Goal: Find specific page/section: Find specific page/section

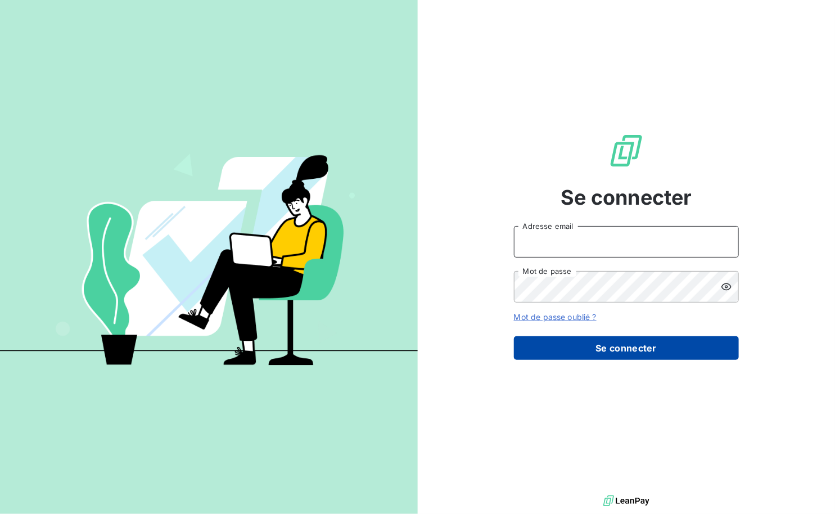
type input "[PERSON_NAME][EMAIL_ADDRESS][DOMAIN_NAME]"
click at [635, 345] on button "Se connecter" at bounding box center [626, 348] width 225 height 24
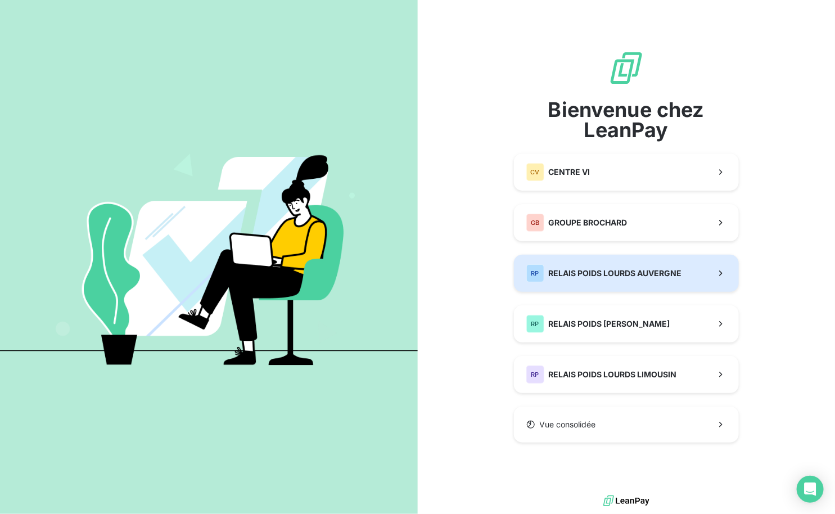
click at [643, 273] on span "RELAIS POIDS LOURDS AUVERGNE" at bounding box center [615, 273] width 133 height 11
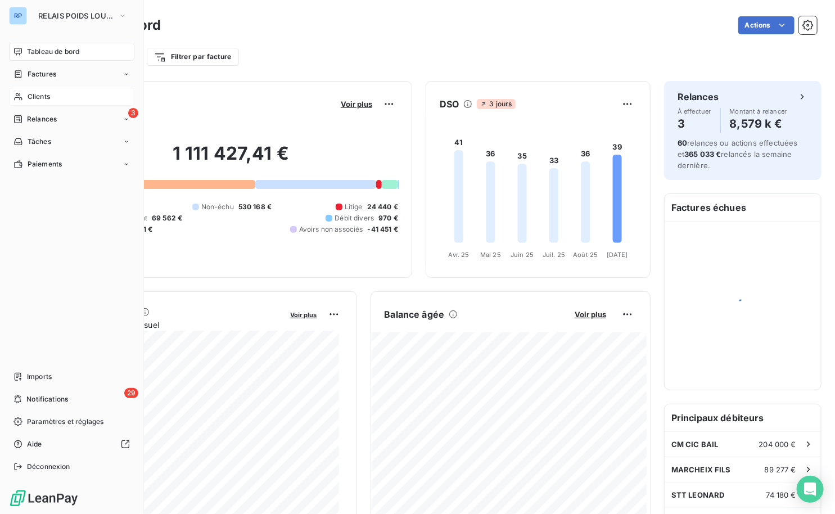
click at [50, 95] on span "Clients" at bounding box center [39, 97] width 22 height 10
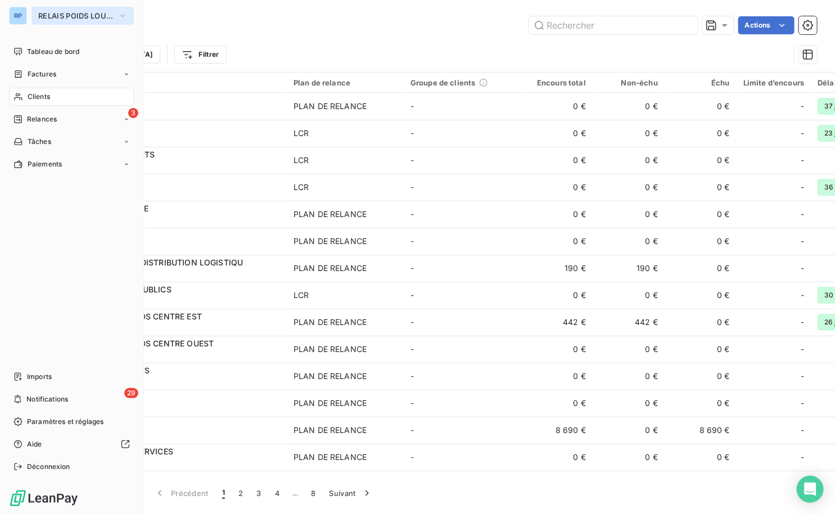
click at [74, 18] on span "RELAIS POIDS LOURDS AUVERGNE" at bounding box center [75, 15] width 75 height 9
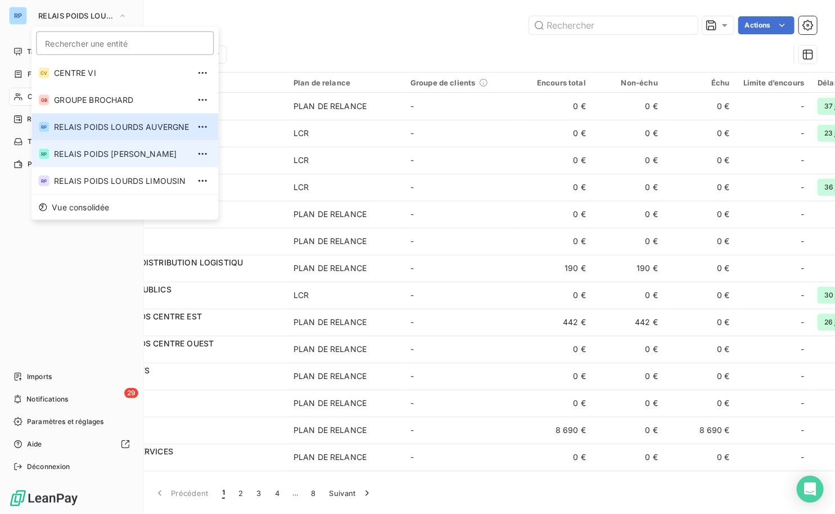
click at [130, 148] on span "RELAIS POIDS [PERSON_NAME]" at bounding box center [121, 153] width 135 height 11
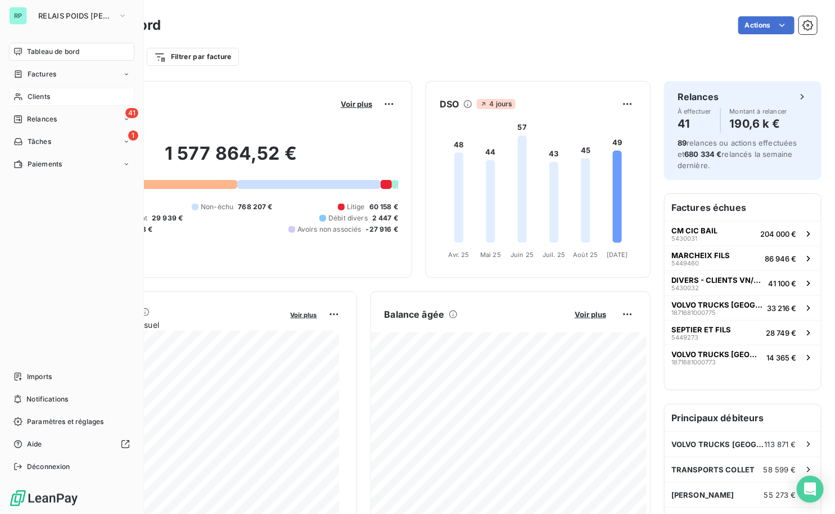
click at [42, 92] on span "Clients" at bounding box center [39, 97] width 22 height 10
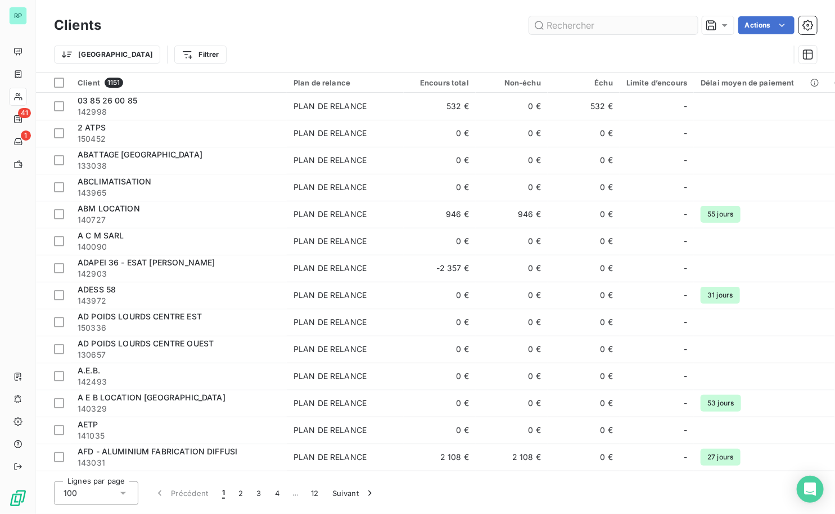
click at [583, 27] on input "text" at bounding box center [613, 25] width 169 height 18
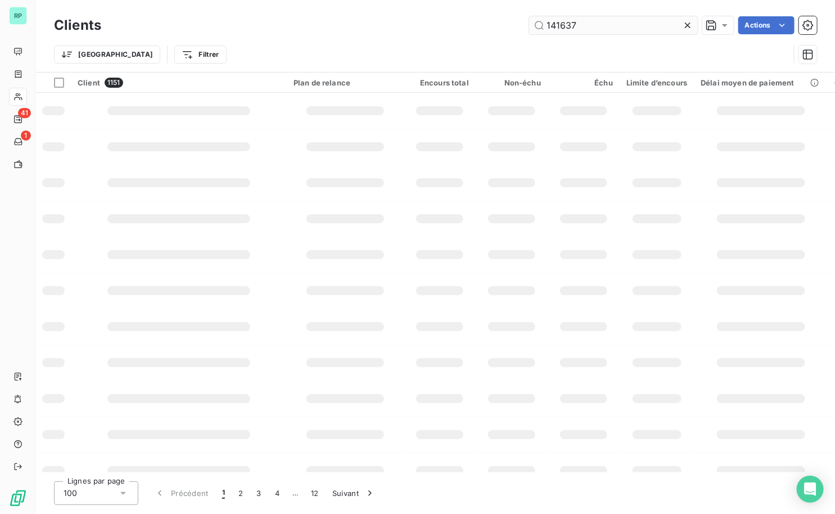
type input "141637"
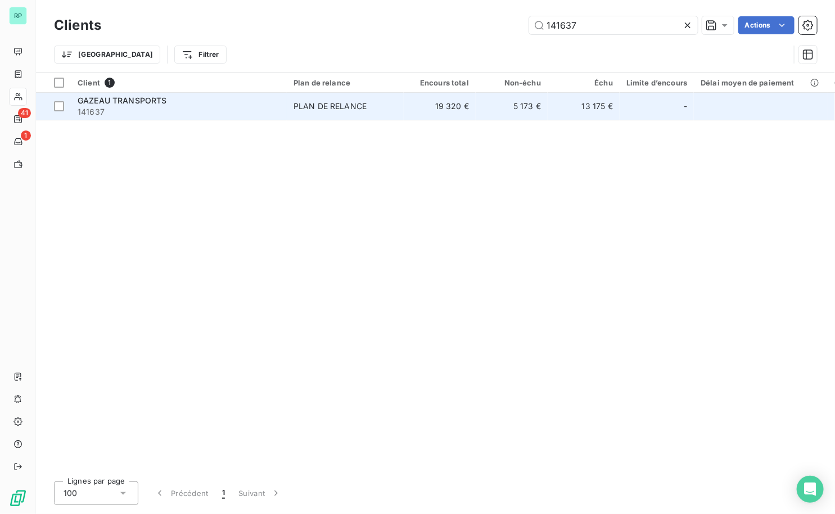
click at [110, 111] on span "141637" at bounding box center [179, 111] width 202 height 11
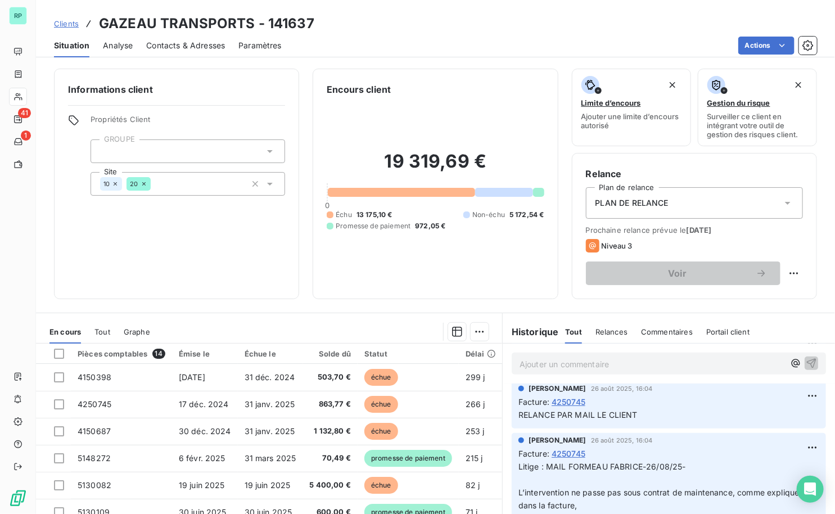
scroll to position [409, 0]
